Goal: Browse casually

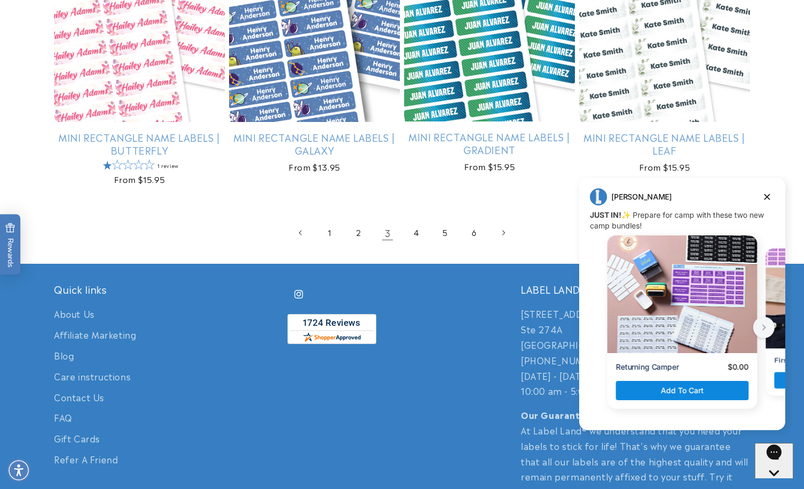
scroll to position [2338, 0]
